Goal: Task Accomplishment & Management: Use online tool/utility

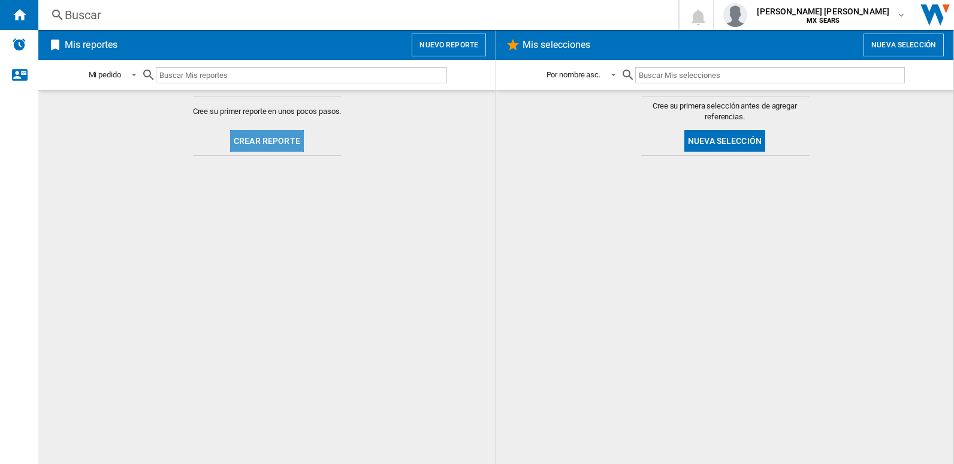
click at [270, 143] on button "Crear reporte" at bounding box center [267, 141] width 74 height 22
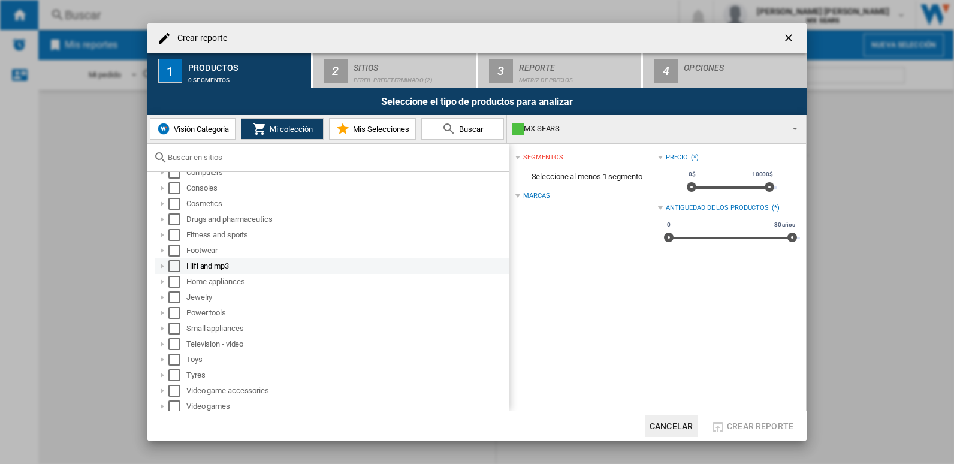
scroll to position [63, 0]
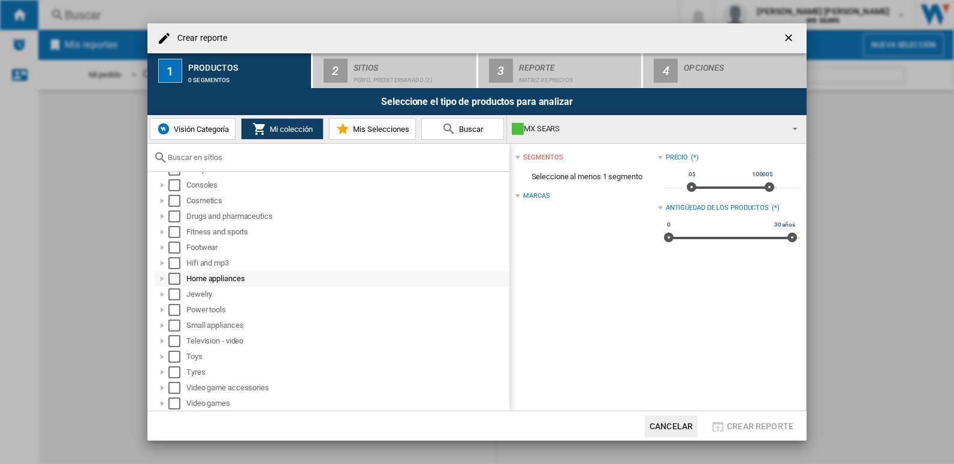
click at [161, 278] on div at bounding box center [162, 279] width 12 height 12
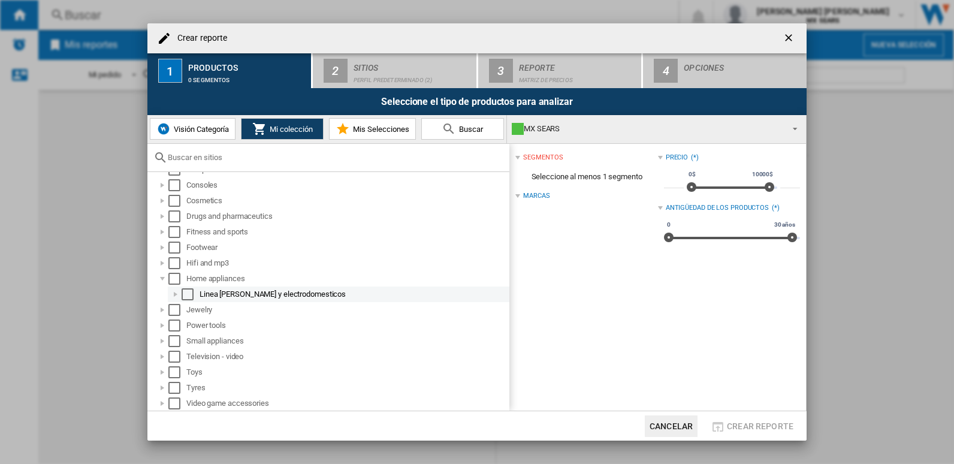
click at [177, 292] on div at bounding box center [176, 294] width 12 height 12
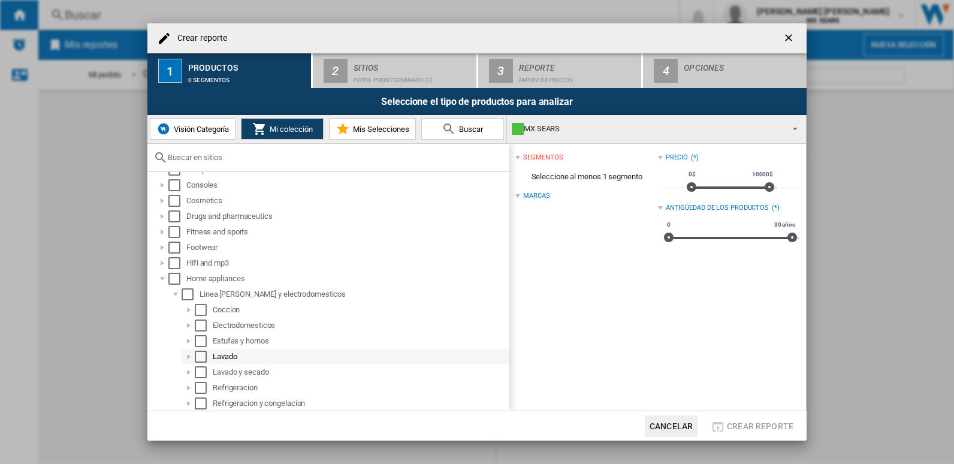
scroll to position [123, 0]
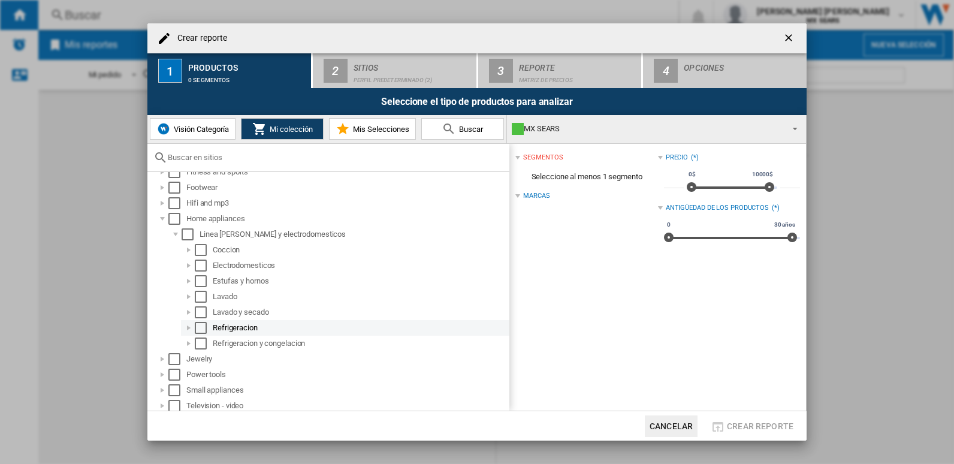
click at [201, 326] on div "Select" at bounding box center [201, 328] width 12 height 12
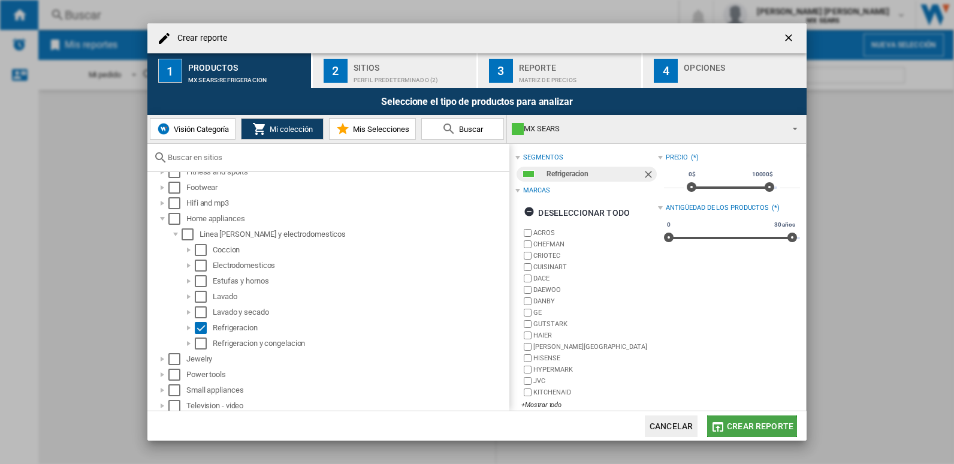
click at [747, 428] on span "Crear reporte" at bounding box center [760, 426] width 67 height 10
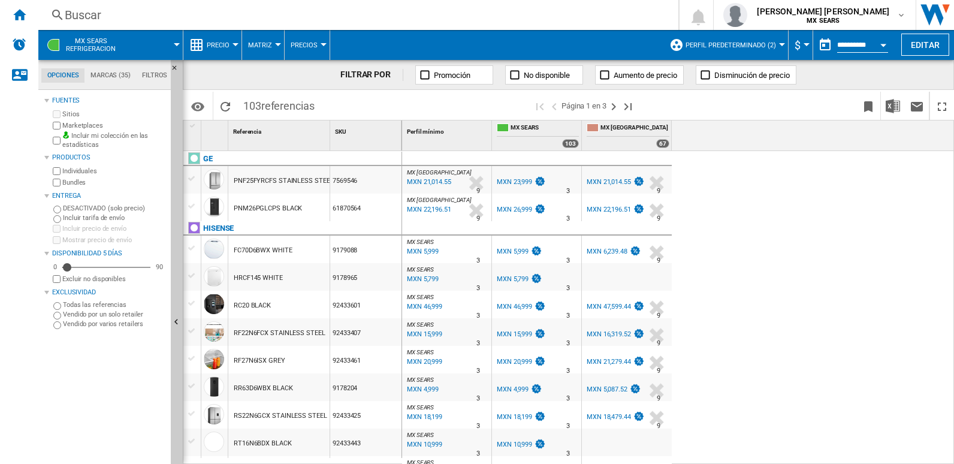
click at [802, 41] on button "$" at bounding box center [800, 45] width 12 height 30
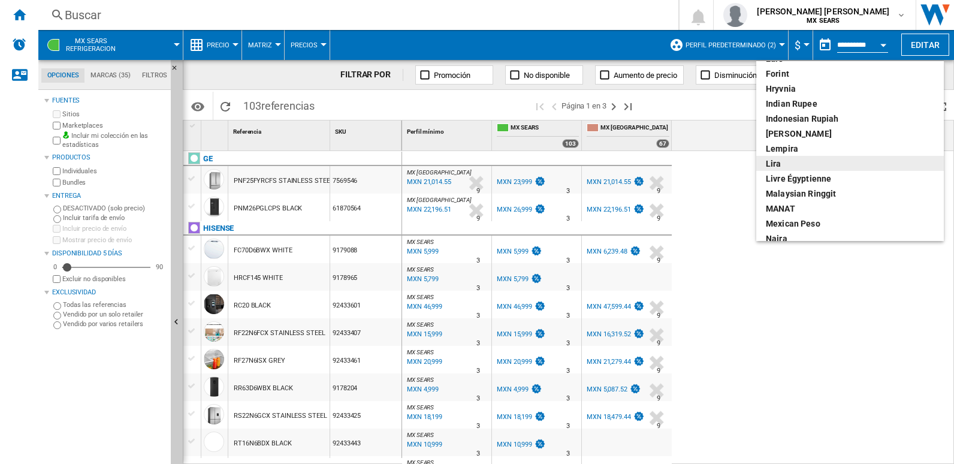
scroll to position [300, 0]
click at [808, 162] on div "Mexican peso" at bounding box center [850, 164] width 168 height 12
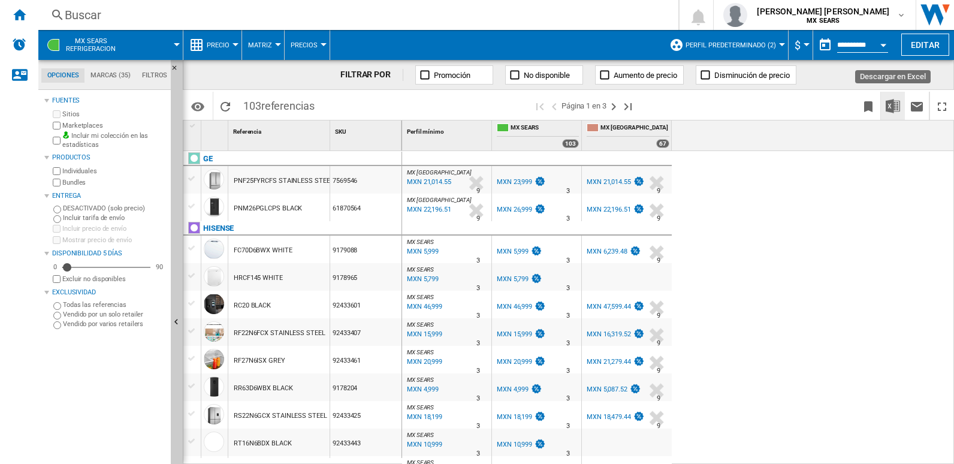
click at [897, 111] on img "Descargar en Excel" at bounding box center [893, 106] width 14 height 14
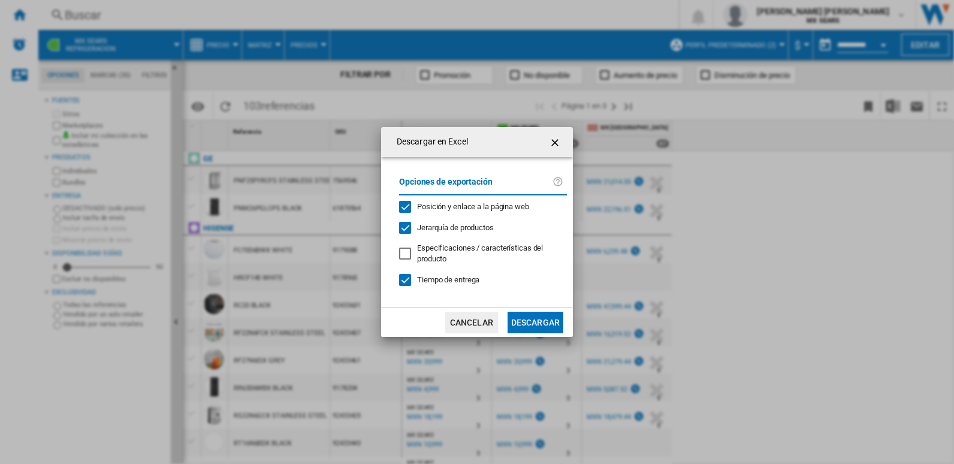
click at [536, 324] on button "Descargar" at bounding box center [535, 323] width 56 height 22
